Goal: Transaction & Acquisition: Purchase product/service

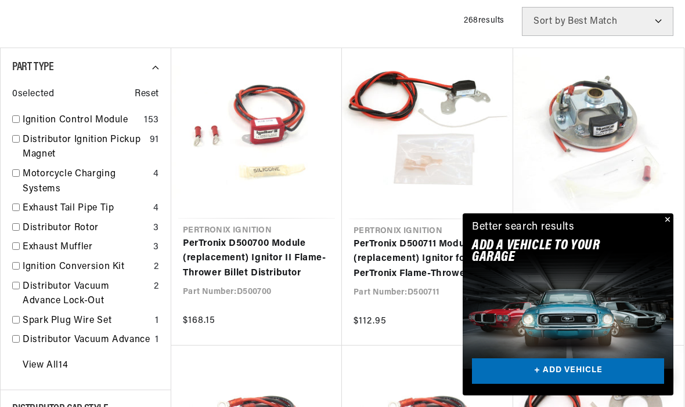
scroll to position [0, 580]
click at [17, 138] on input "checkbox" at bounding box center [16, 139] width 8 height 8
checkbox input "false"
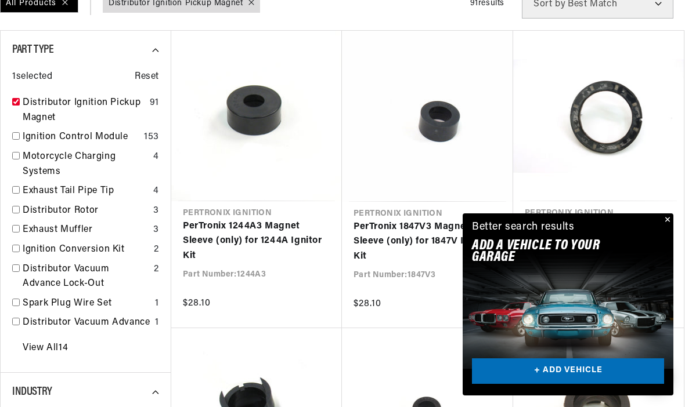
scroll to position [328, 0]
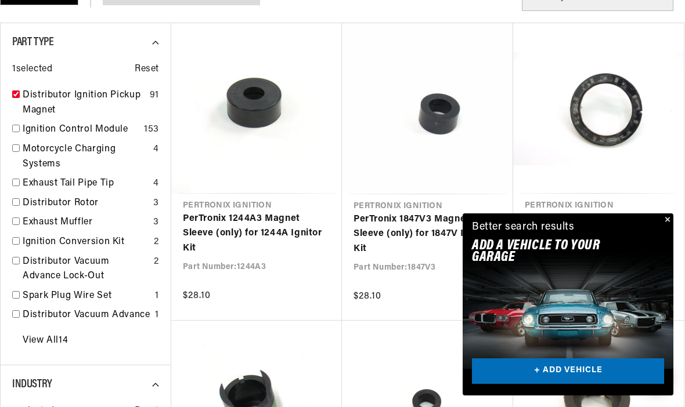
click at [671, 228] on button "Close" at bounding box center [666, 221] width 14 height 14
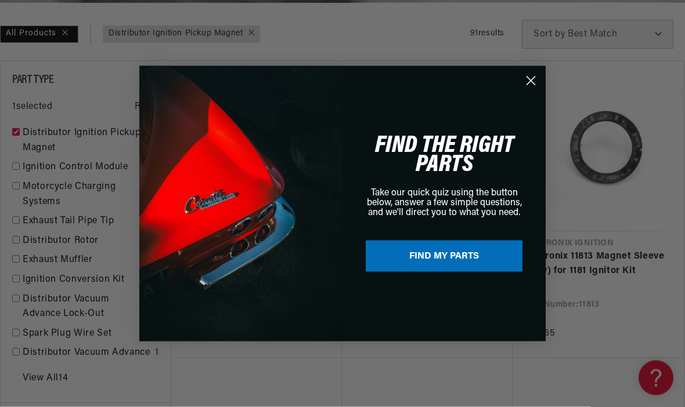
scroll to position [0, 0]
click at [533, 90] on circle "Close dialog" at bounding box center [530, 80] width 19 height 19
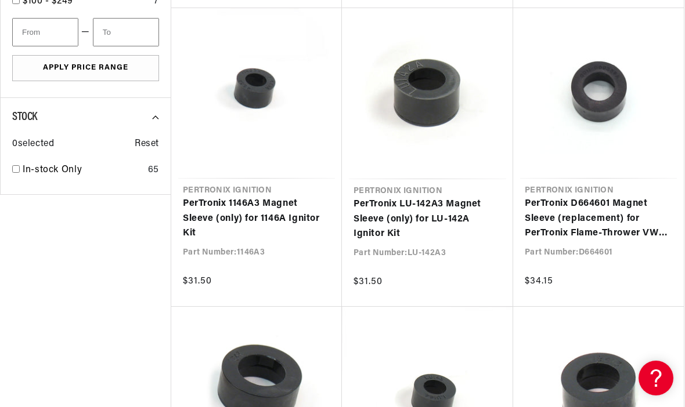
scroll to position [0, 1161]
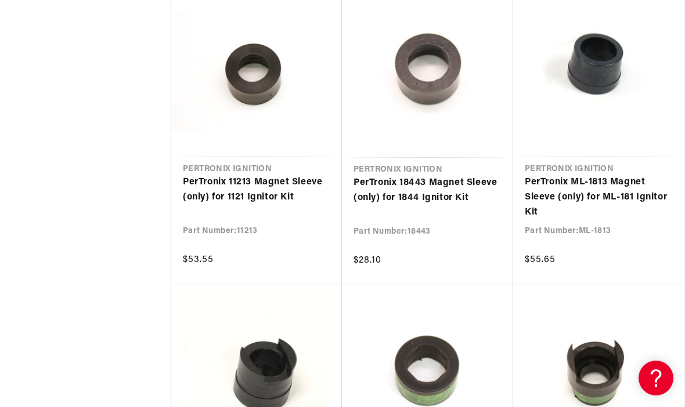
scroll to position [0, 580]
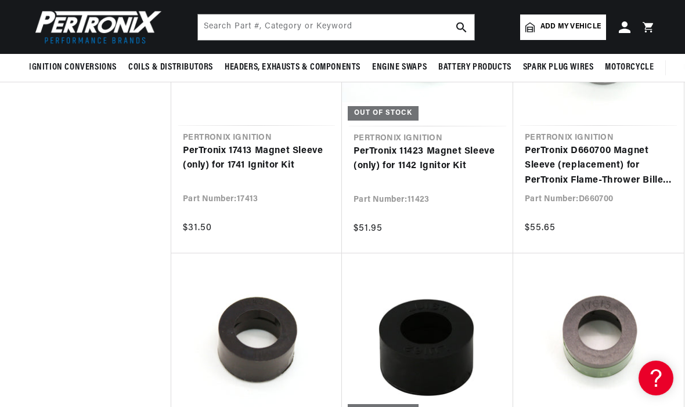
scroll to position [3084, 0]
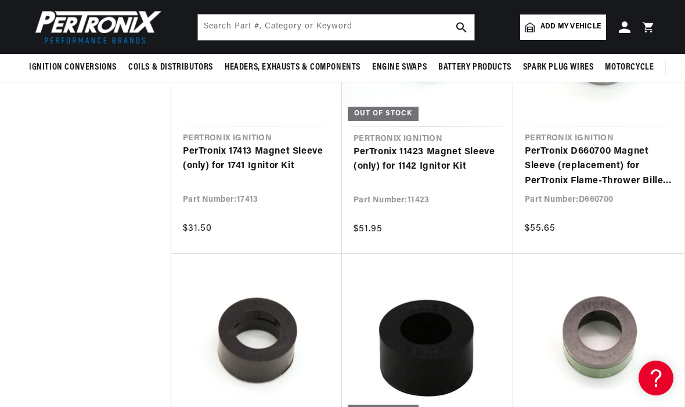
click at [605, 155] on link "PerTronix D660700 Magnet Sleeve (replacement) for PerTronix Flame-Thrower Bille…" at bounding box center [598, 167] width 147 height 45
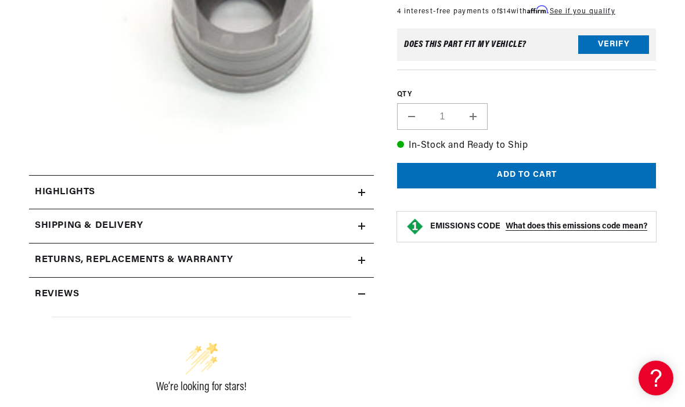
scroll to position [0, 1161]
click at [371, 192] on summary "Highlights" at bounding box center [201, 193] width 345 height 34
